Goal: Information Seeking & Learning: Learn about a topic

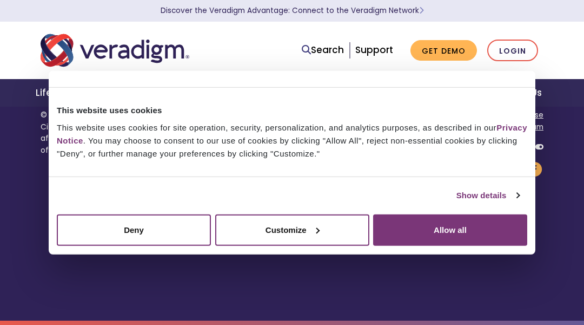
scroll to position [2985, 0]
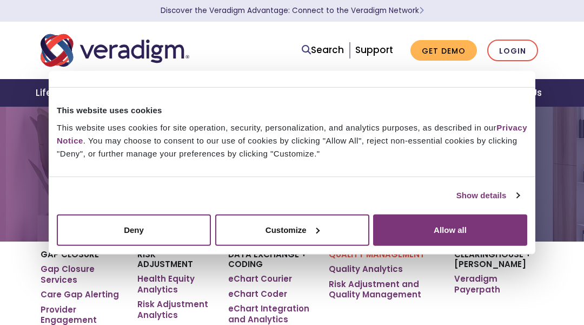
scroll to position [3211, 0]
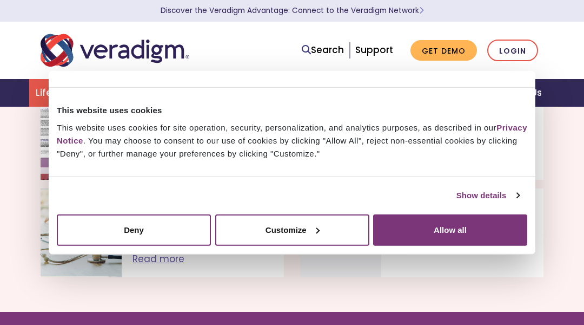
scroll to position [2203, 0]
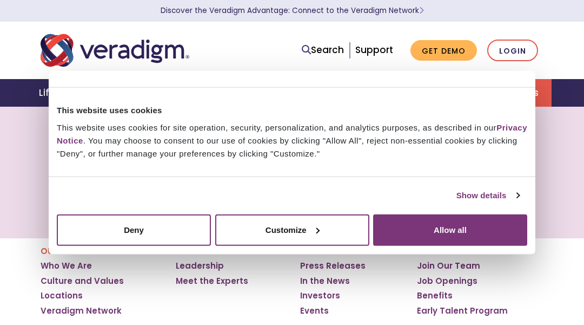
scroll to position [2237, 0]
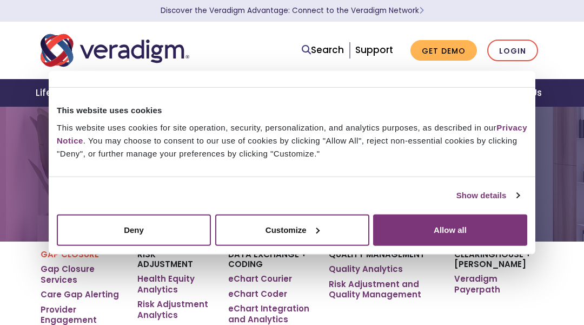
scroll to position [2352, 0]
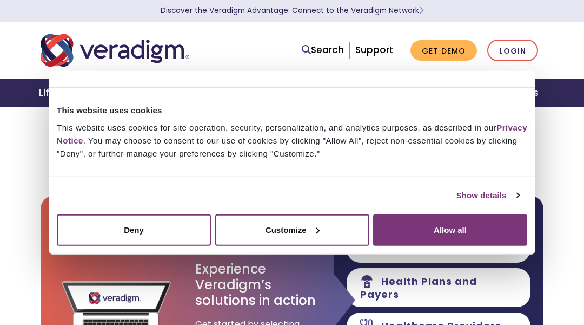
scroll to position [611, 0]
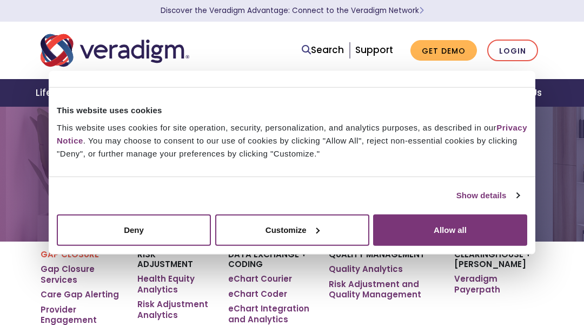
scroll to position [2020, 0]
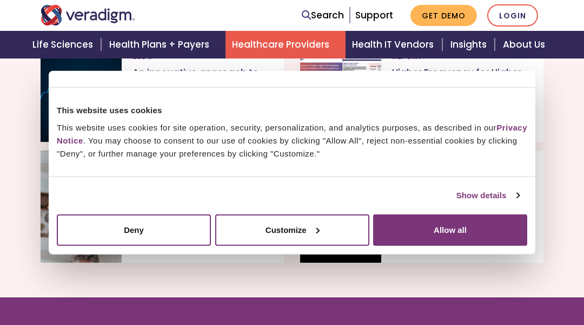
scroll to position [4159, 0]
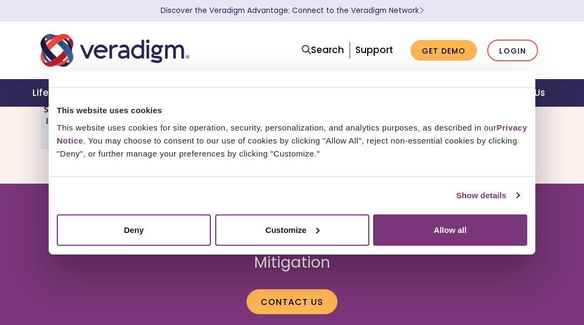
scroll to position [1692, 0]
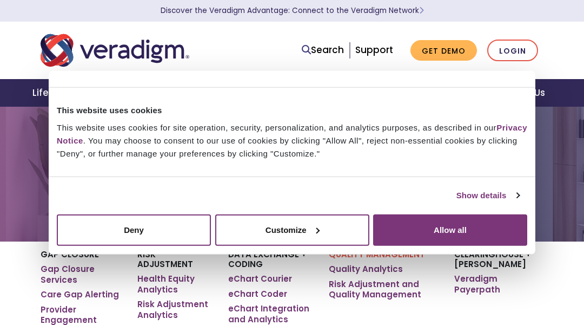
scroll to position [2221, 0]
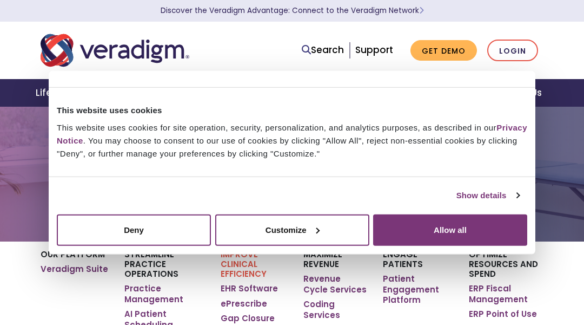
scroll to position [3110, 0]
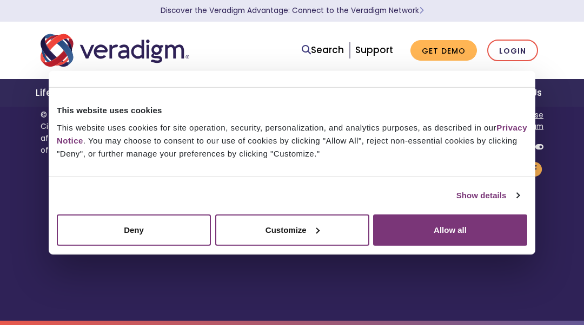
scroll to position [2969, 0]
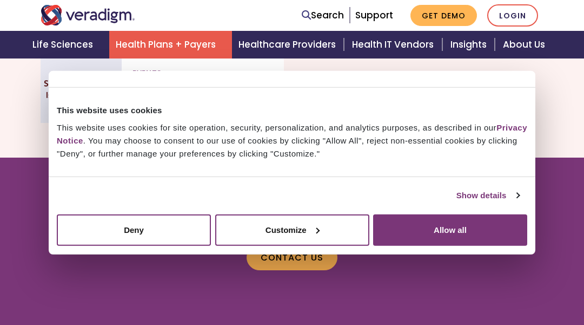
scroll to position [2470, 0]
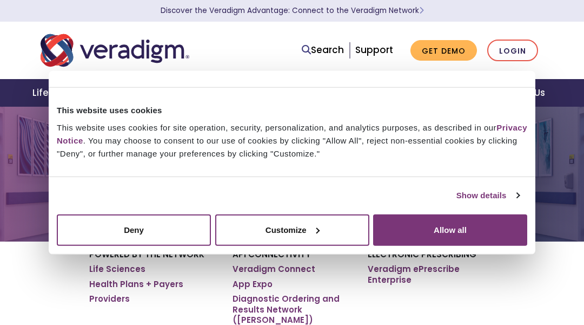
scroll to position [2004, 0]
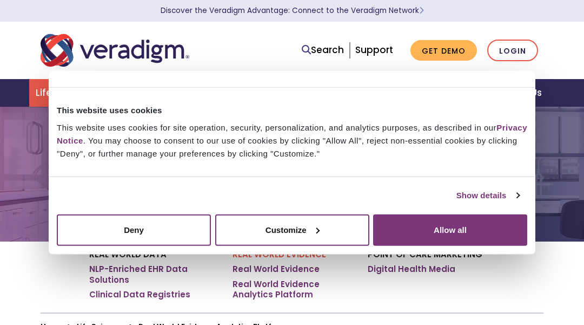
scroll to position [2404, 0]
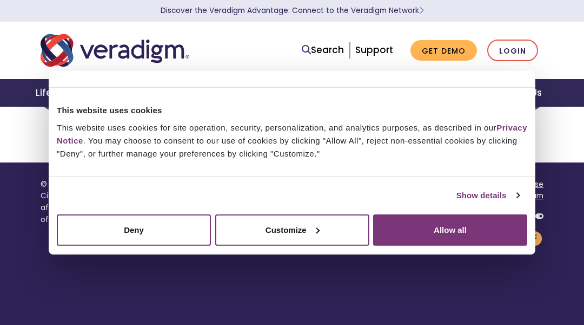
scroll to position [787, 0]
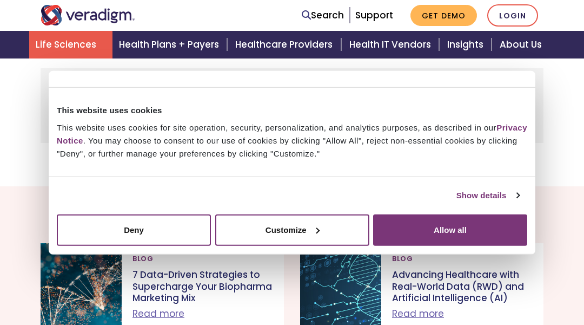
scroll to position [3038, 0]
